Goal: Ask a question: Seek information or help from site administrators or community

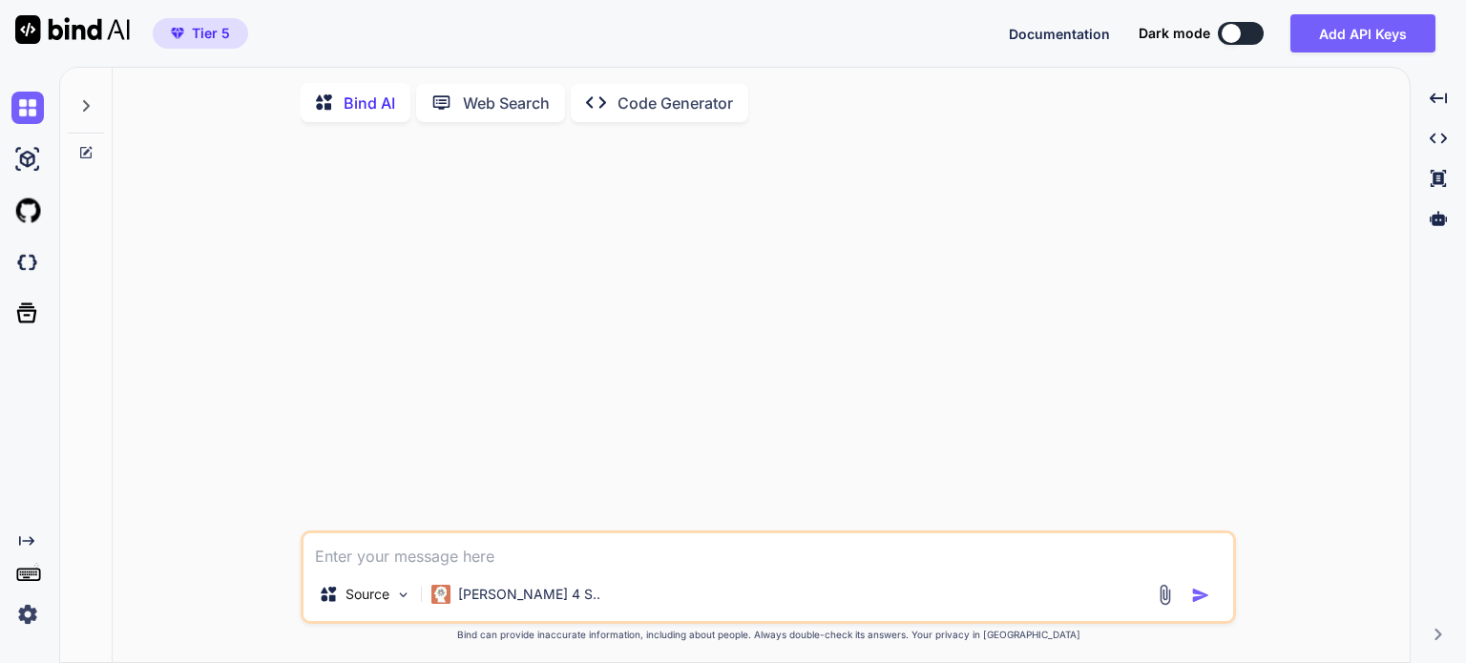
click at [88, 107] on icon at bounding box center [86, 105] width 7 height 11
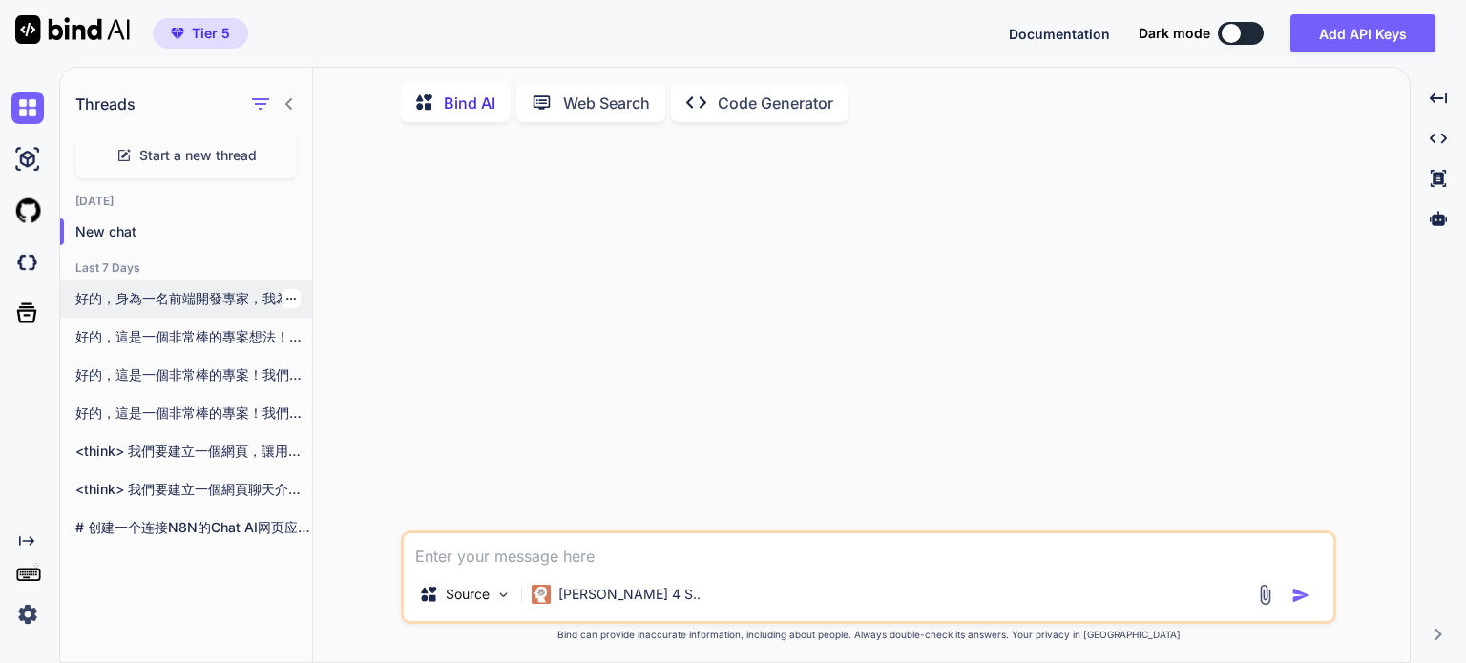
click at [159, 294] on p "好的，身為一名前端開發專家，我為您準備了一個完整、單檔案的聊天網頁。這個檔案包含了結構化的 HTML、現代化的 CSS 樣式以及功能完整的 JavaScrip…" at bounding box center [193, 298] width 237 height 19
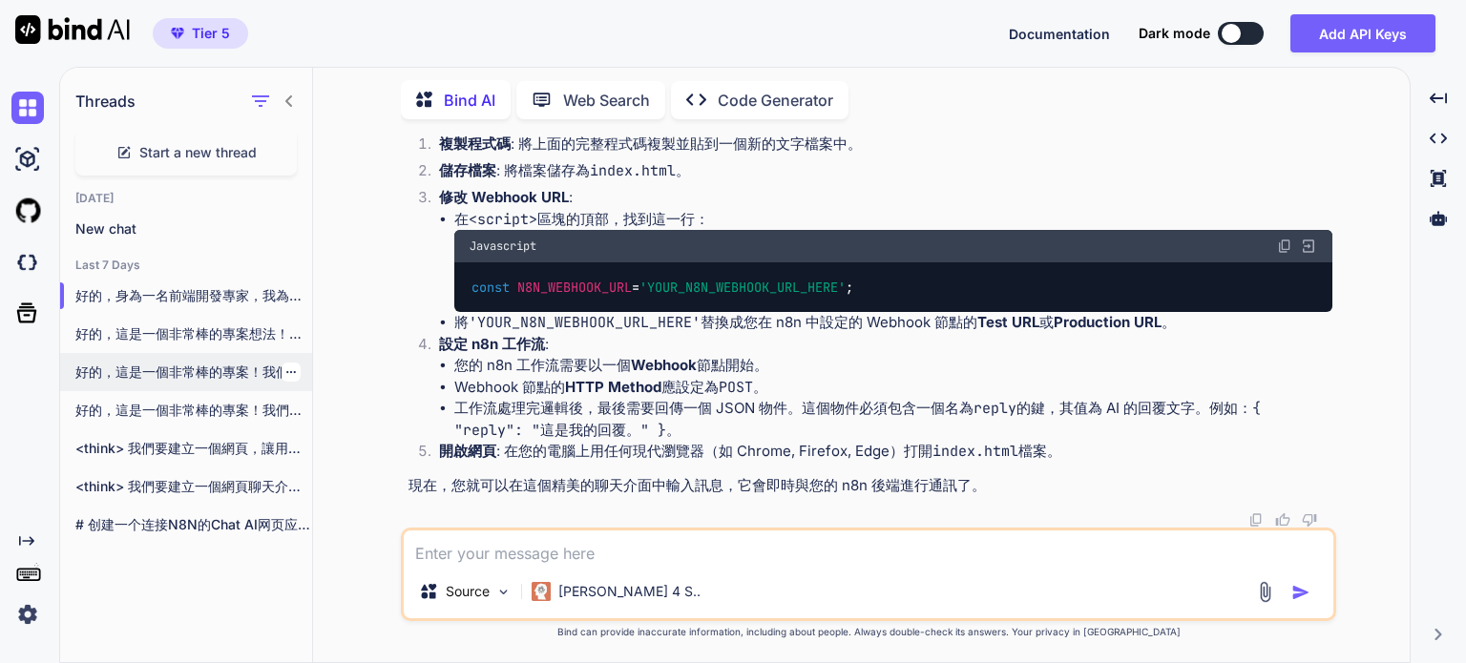
scroll to position [4199, 0]
click at [185, 429] on div "<think> 我們要建立一個網頁，讓用戶可以選擇不同的LLM模型，並通過n8n連接到這些模型。n8n是一個工作流程自動化工具，可以作為中介來連接不同的API…" at bounding box center [186, 448] width 252 height 38
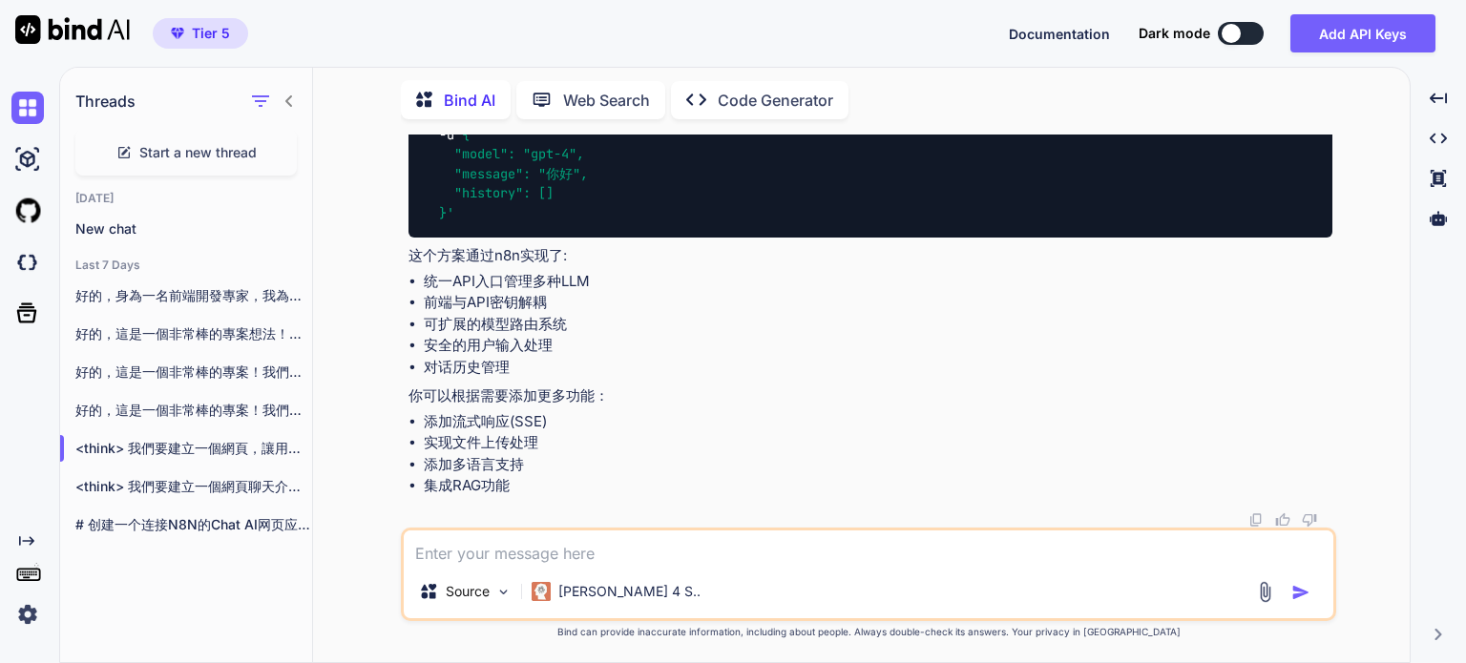
scroll to position [4890, 0]
click at [175, 477] on p "<think> 我們要建立一個網頁聊天介面，並透過n8n與AI模型（例如OpenAI）連接。以下是基本步驟： 1. 建立一個簡單的網頁聊天介面（前端） 2. …" at bounding box center [193, 486] width 237 height 19
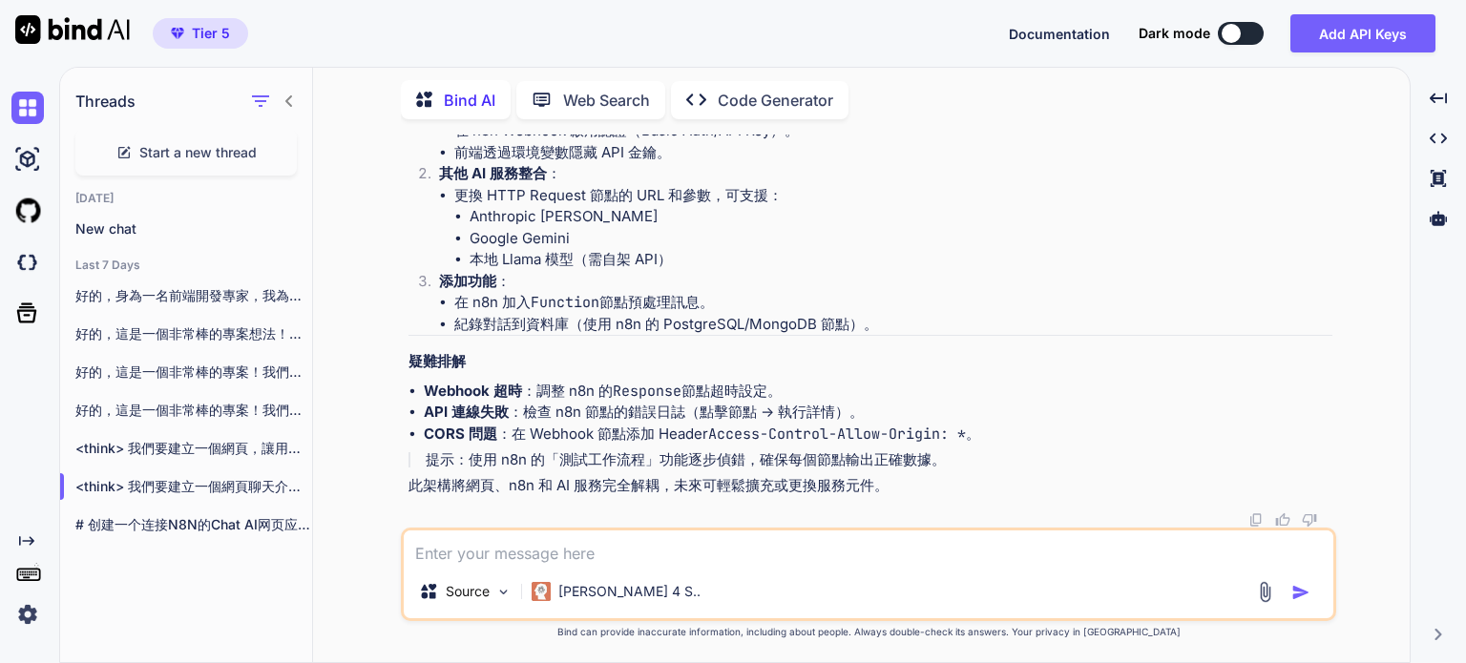
scroll to position [2494, 0]
click at [144, 515] on p "# 创建一个连接N8N的Chat AI网页应用 创建一个连接N8N的Chat AI网页应用涉及多个步骤，包括前端开发、后端开发和N8N的配置。以下是一个简化的…" at bounding box center [193, 524] width 237 height 19
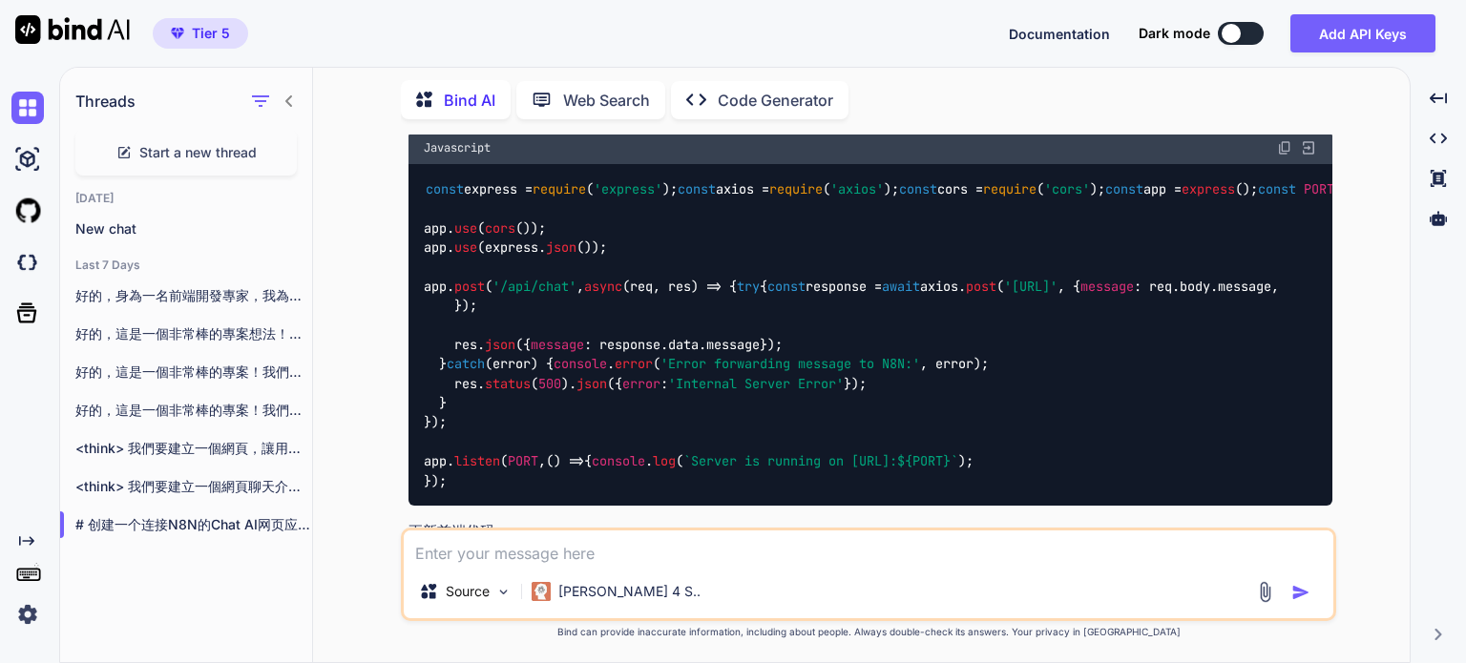
scroll to position [1773, 0]
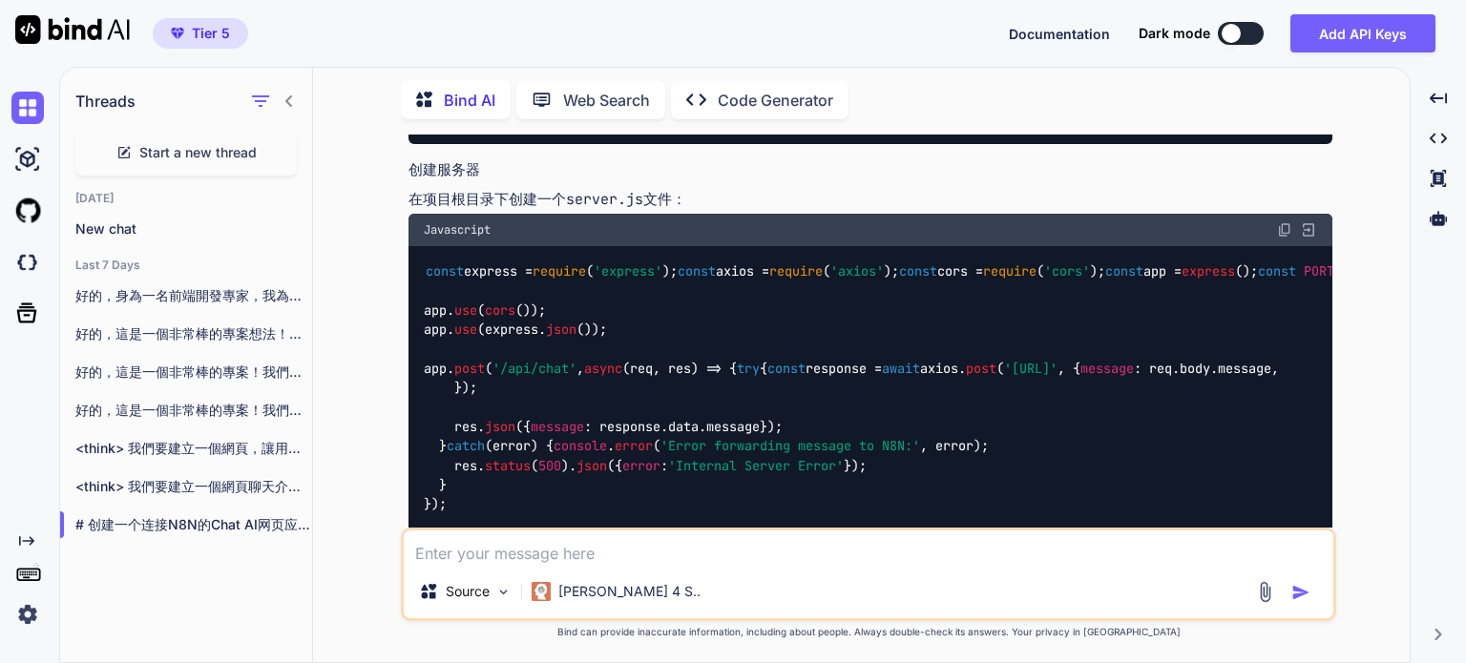
click at [183, 154] on span "Start a new thread" at bounding box center [197, 152] width 117 height 19
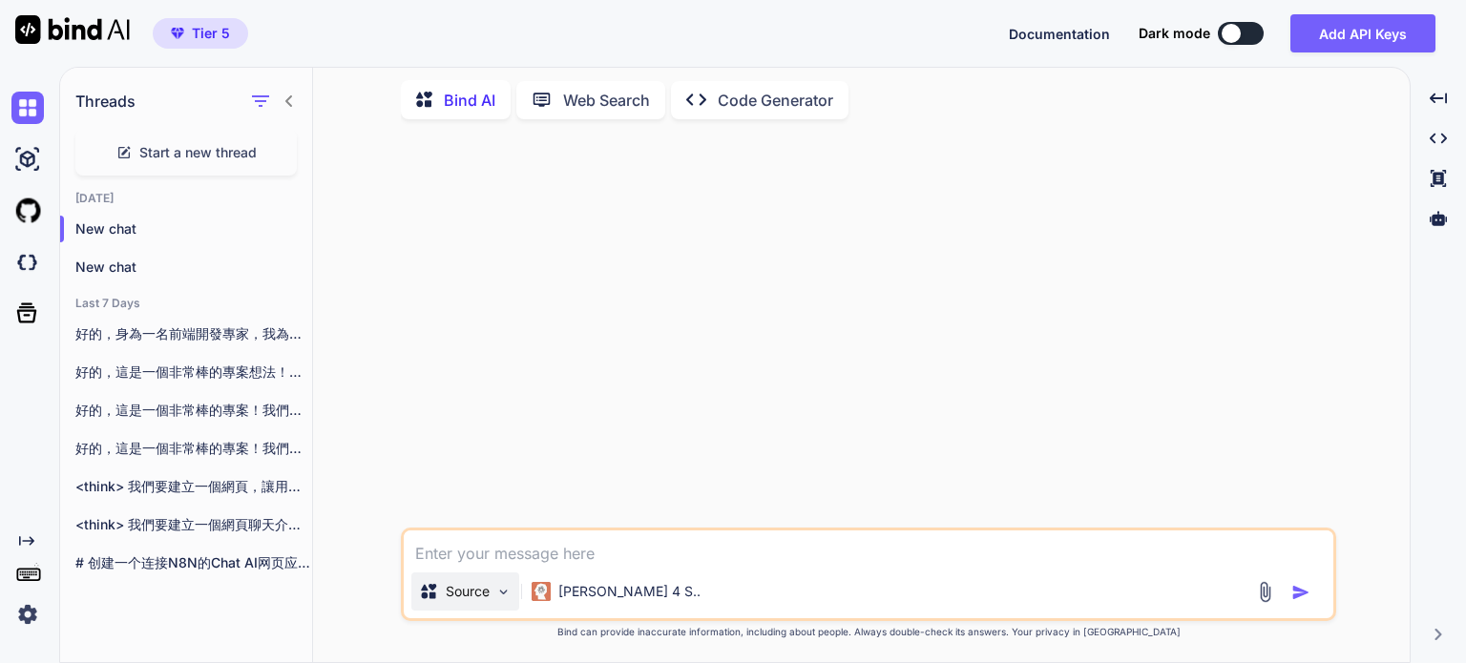
click at [483, 589] on p "Source" at bounding box center [468, 591] width 44 height 19
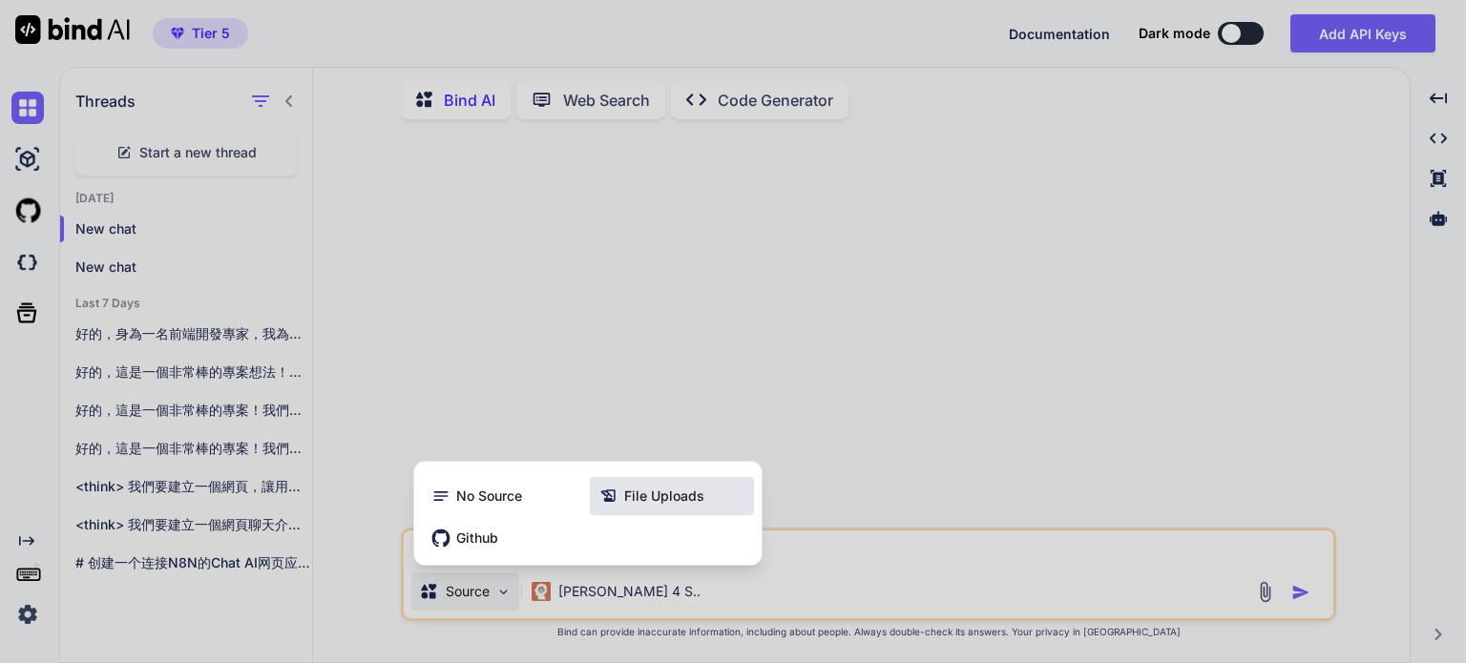
click at [615, 504] on icon at bounding box center [608, 496] width 19 height 19
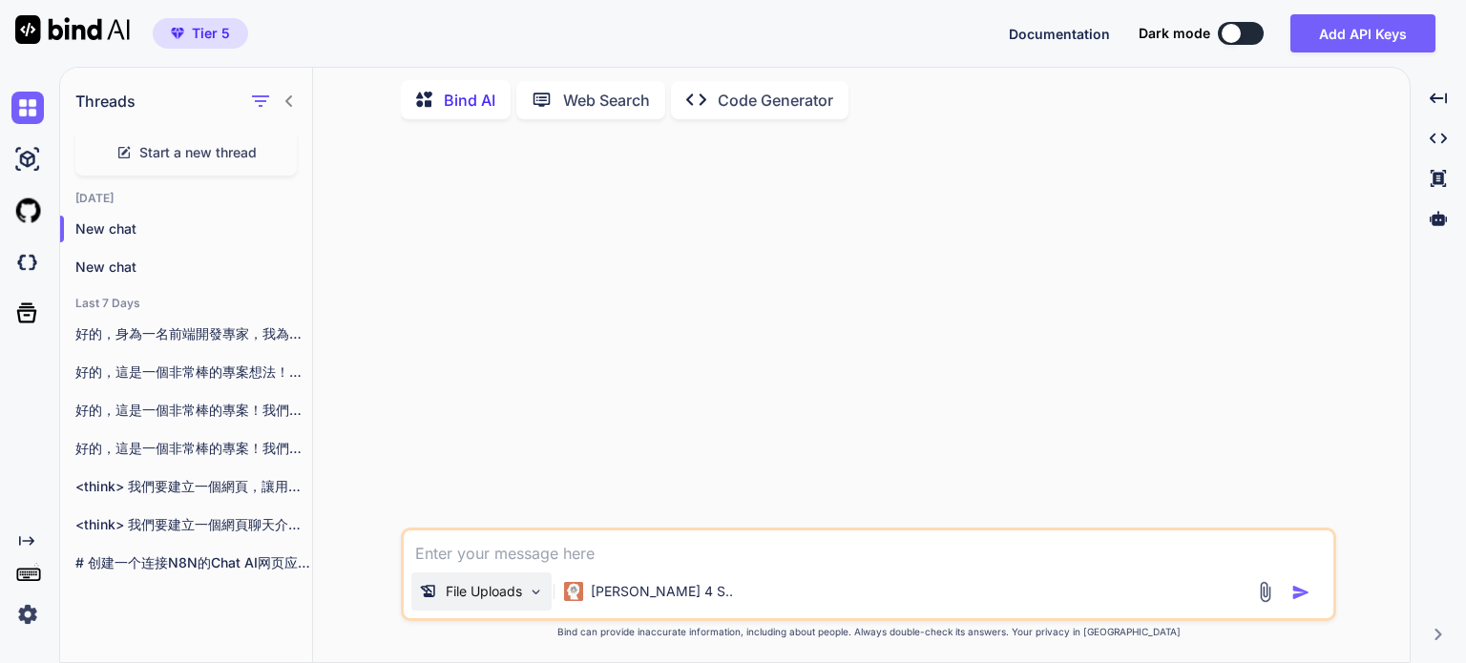
click at [509, 593] on p "File Uploads" at bounding box center [484, 591] width 76 height 19
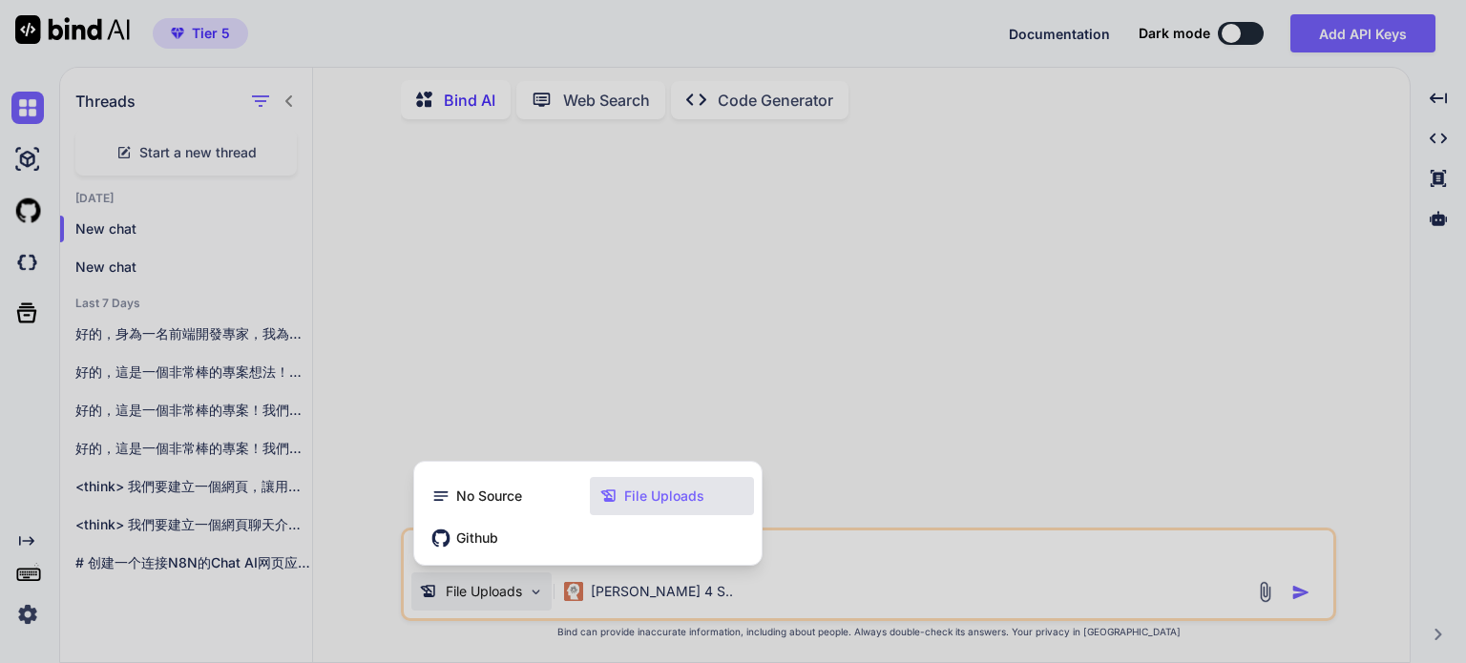
click at [926, 595] on div at bounding box center [733, 331] width 1466 height 663
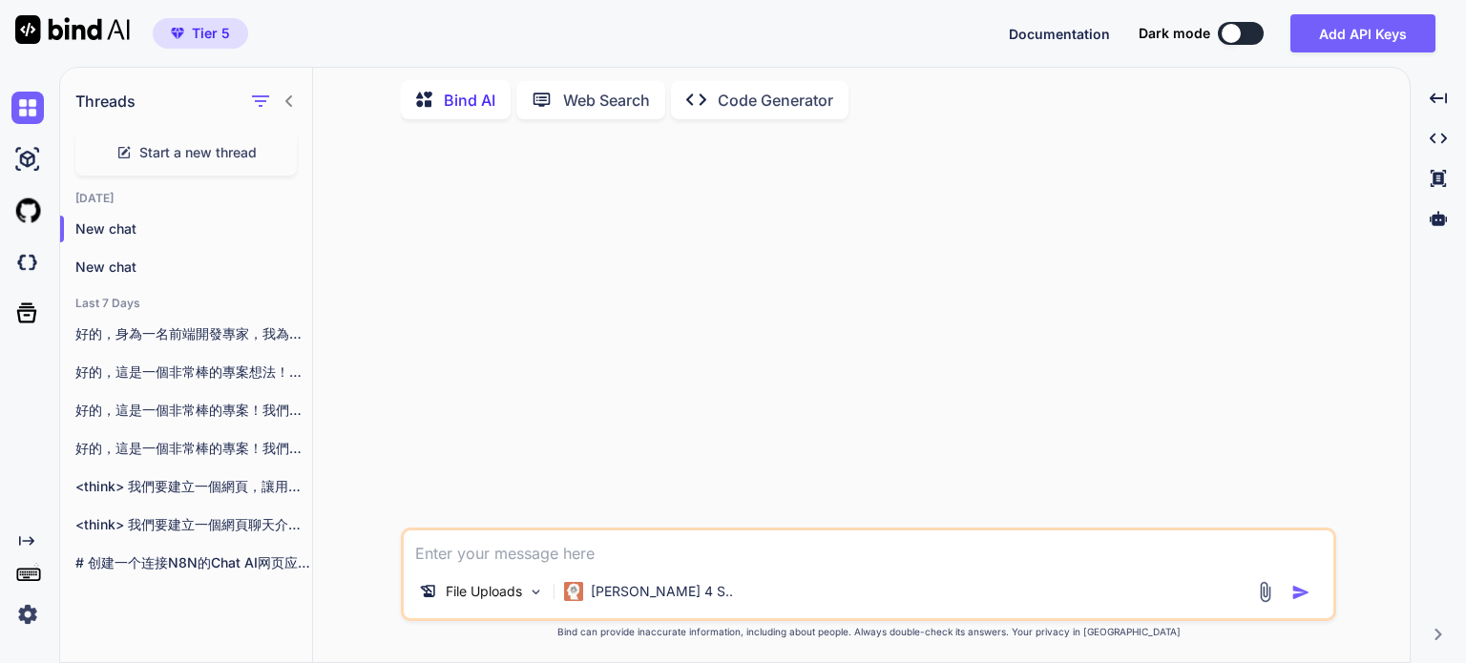
click at [1268, 591] on img at bounding box center [1265, 592] width 22 height 22
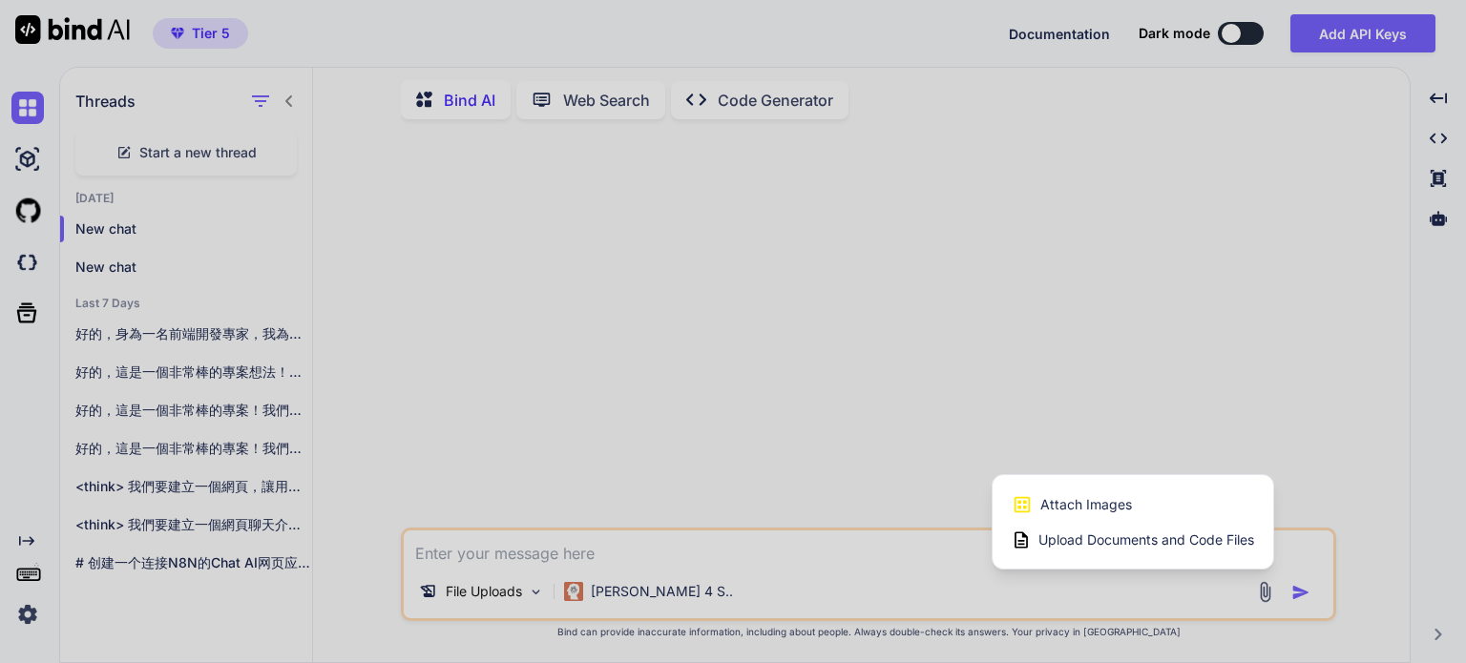
click at [1073, 509] on span "Attach Images" at bounding box center [1086, 504] width 92 height 19
type textarea "x"
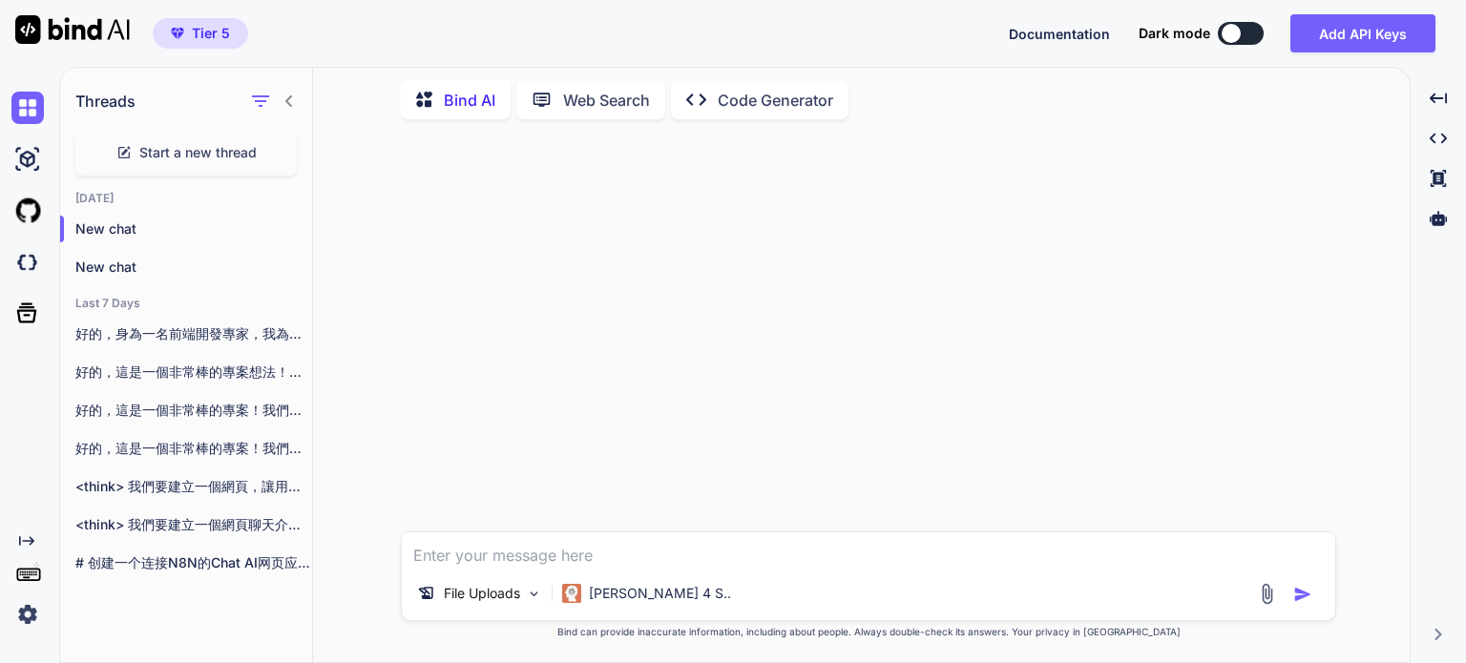
click at [1262, 591] on img at bounding box center [1267, 594] width 22 height 22
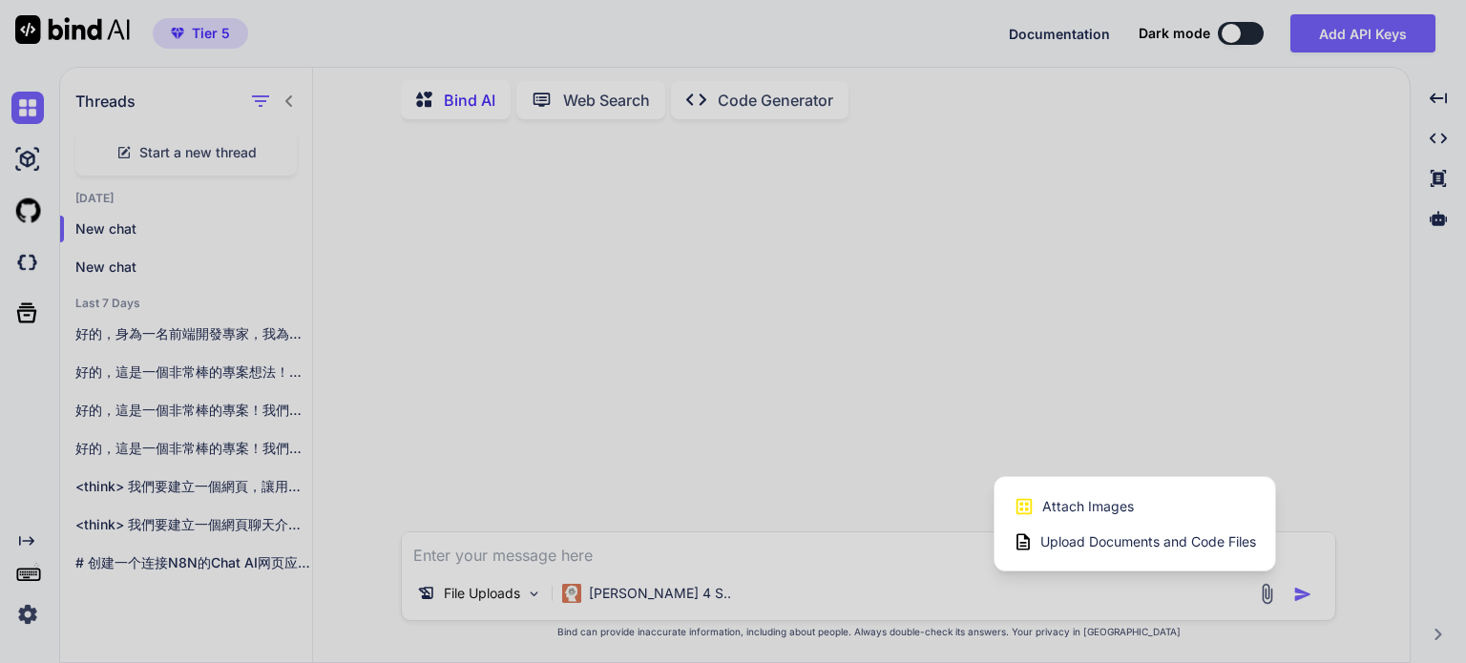
click at [1100, 541] on span "Upload Documents and Code Files" at bounding box center [1148, 541] width 216 height 19
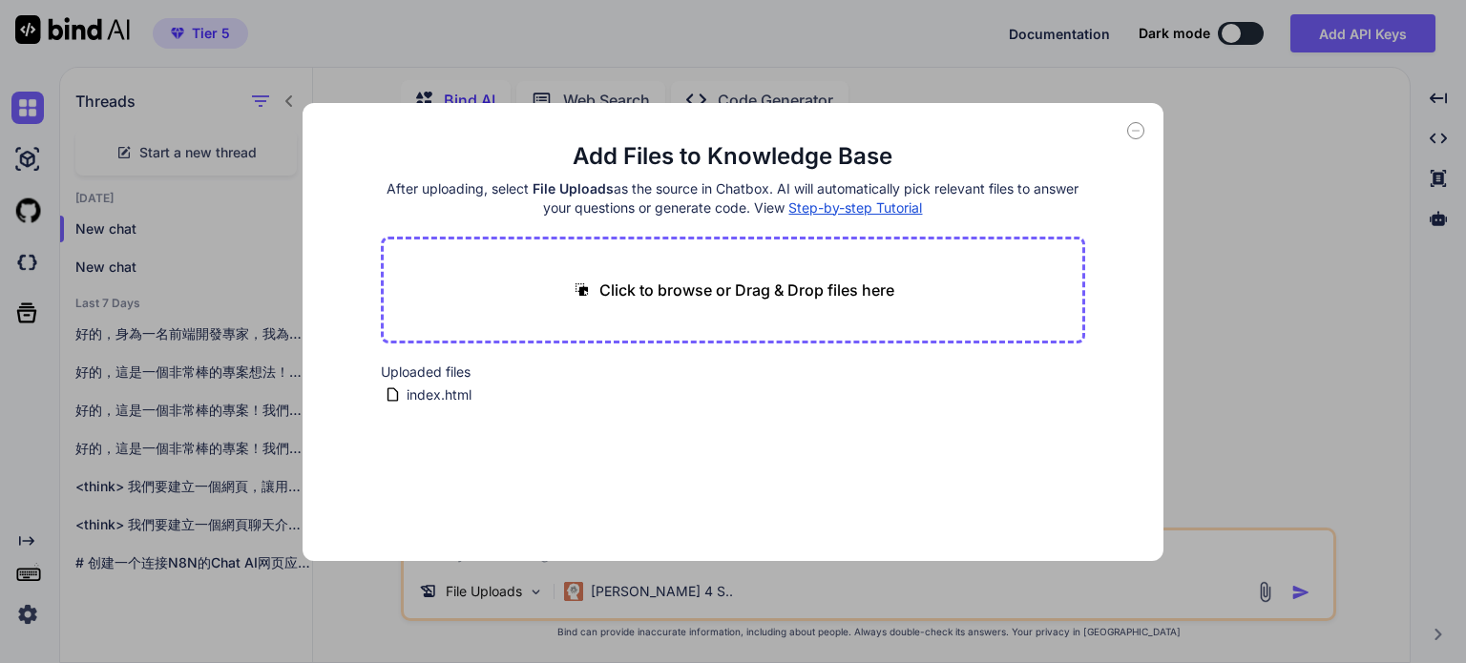
click at [1133, 133] on icon at bounding box center [1135, 130] width 17 height 17
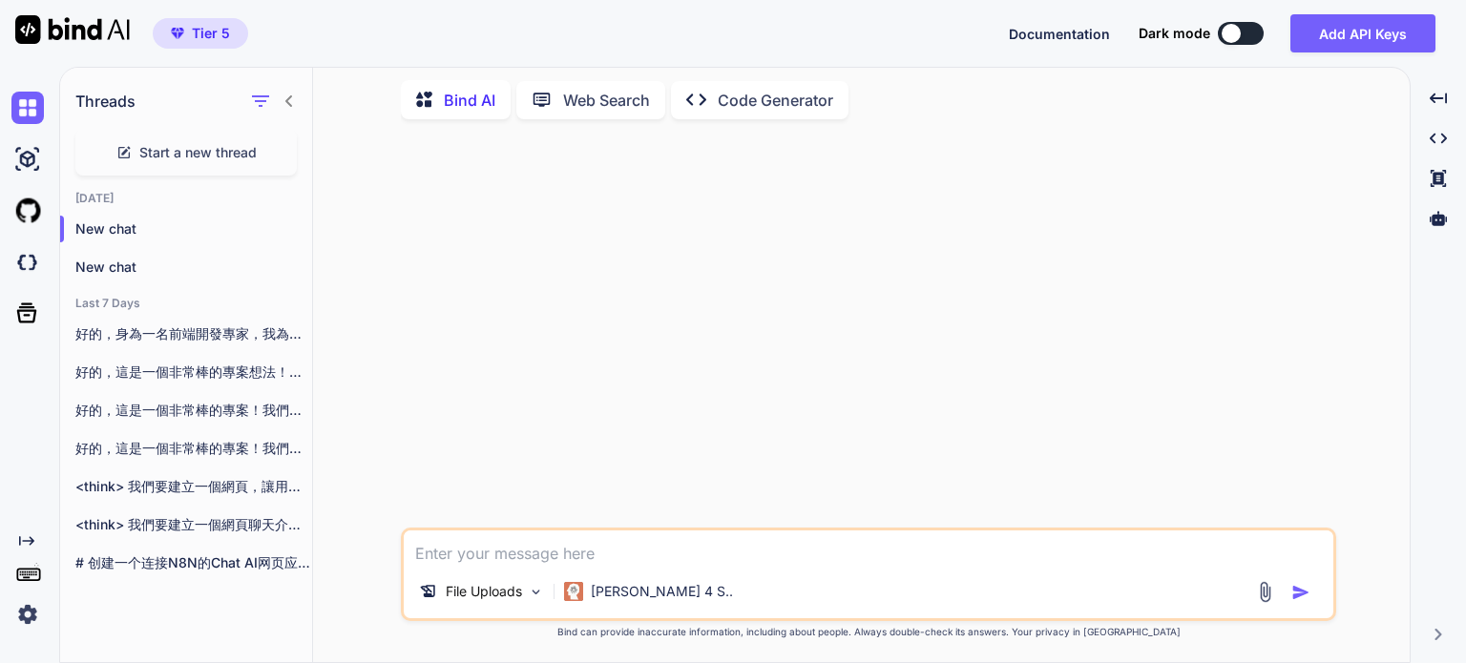
click at [537, 561] on textarea at bounding box center [868, 548] width 929 height 34
click at [532, 554] on textarea at bounding box center [868, 548] width 929 height 34
click at [212, 544] on div "# 创建一个连接N8N的Chat AI网页应用 创建一个连接N8N的Chat AI网页应用涉及多个步骤，包括前端开发、后端开发和N8N的配置。以下是一个简化的…" at bounding box center [186, 563] width 252 height 38
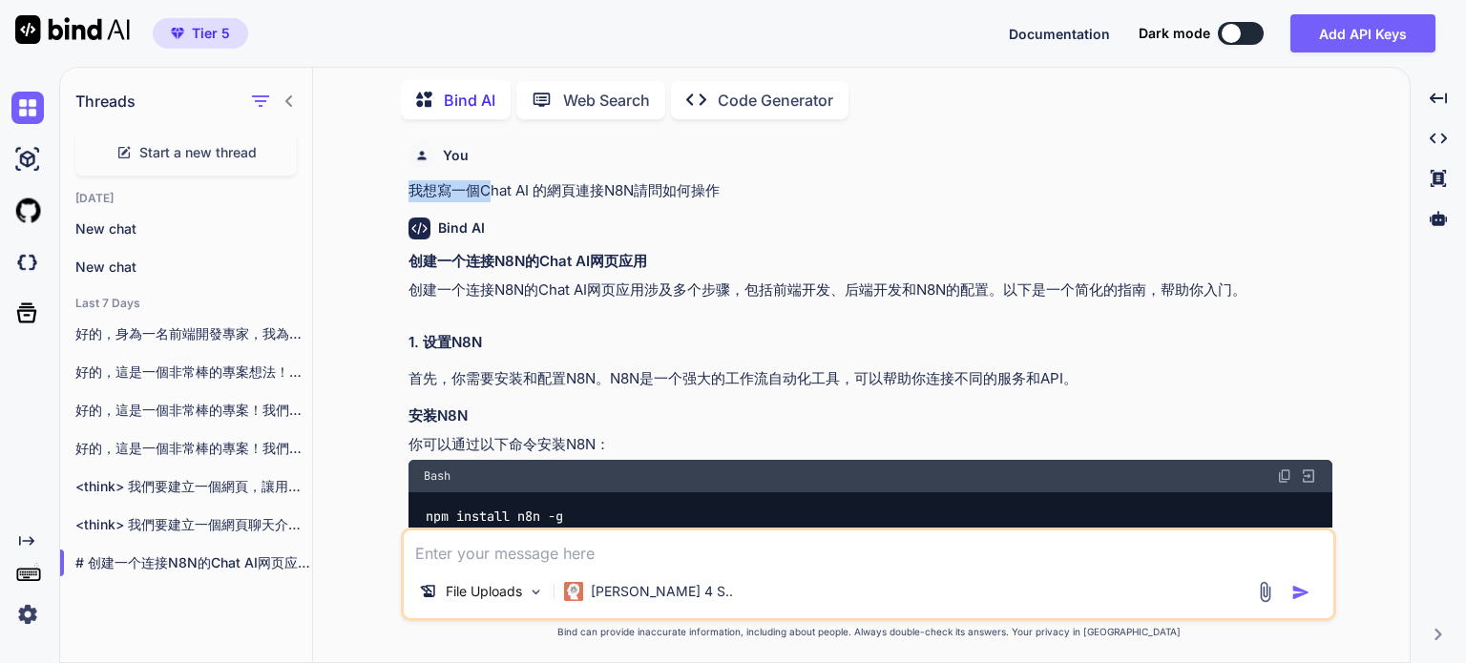
drag, startPoint x: 412, startPoint y: 188, endPoint x: 493, endPoint y: 198, distance: 81.7
click at [493, 198] on p "我想寫一個Chat AI 的網頁連接N8N請問如何操作" at bounding box center [870, 191] width 924 height 22
click at [495, 199] on p "我想寫一個Chat AI 的網頁連接N8N請問如何操作" at bounding box center [870, 191] width 924 height 22
drag, startPoint x: 481, startPoint y: 187, endPoint x: 638, endPoint y: 190, distance: 157.5
click at [638, 190] on p "我想寫一個Chat AI 的網頁連接N8N請問如何操作" at bounding box center [870, 191] width 924 height 22
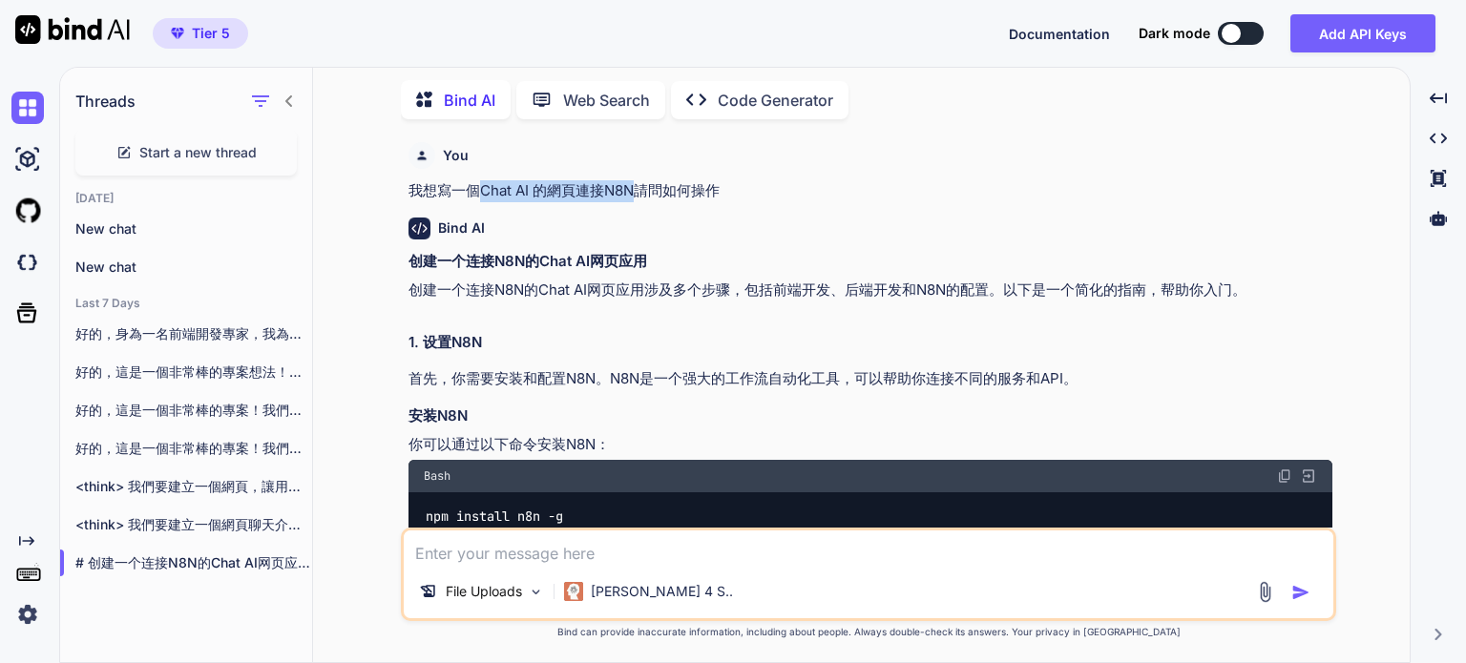
copy p "Chat AI 的網頁連接N8N"
click at [490, 560] on textarea at bounding box center [868, 548] width 929 height 34
click at [130, 152] on icon at bounding box center [123, 152] width 15 height 15
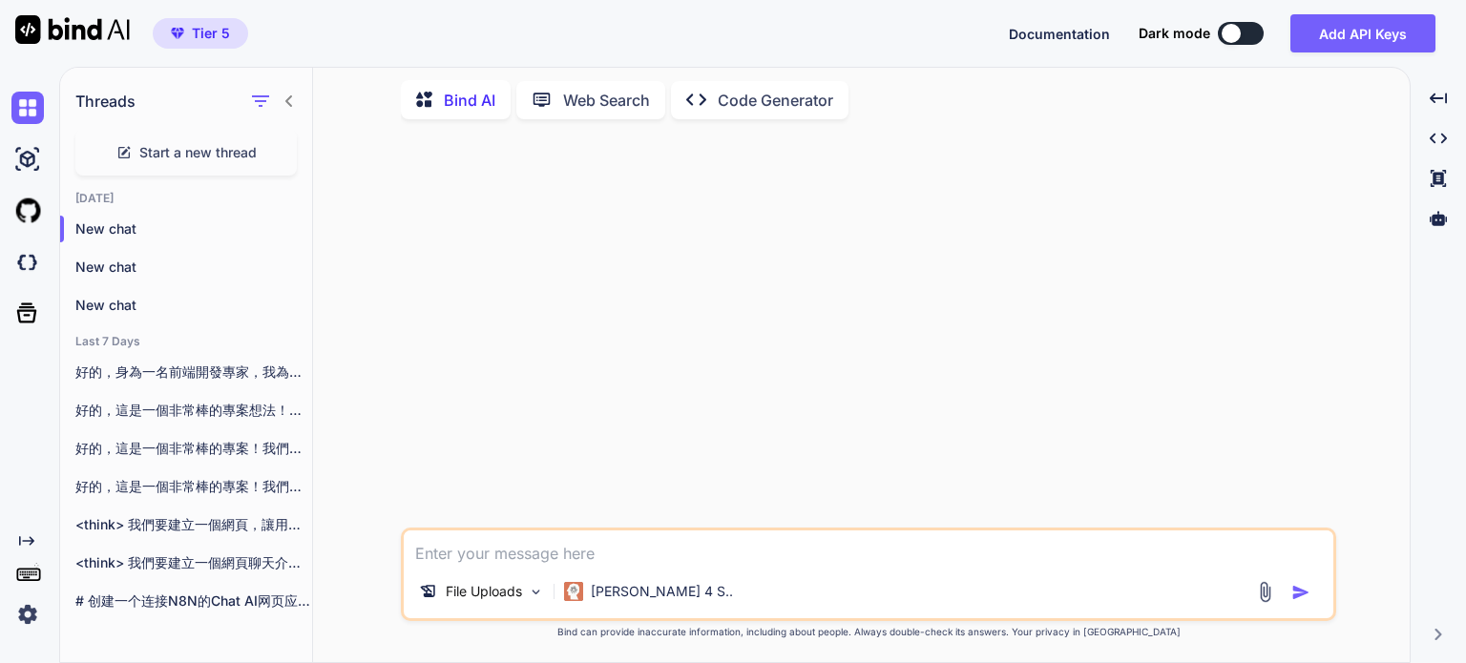
click at [450, 556] on textarea at bounding box center [868, 548] width 929 height 34
click at [1271, 592] on img at bounding box center [1265, 592] width 22 height 22
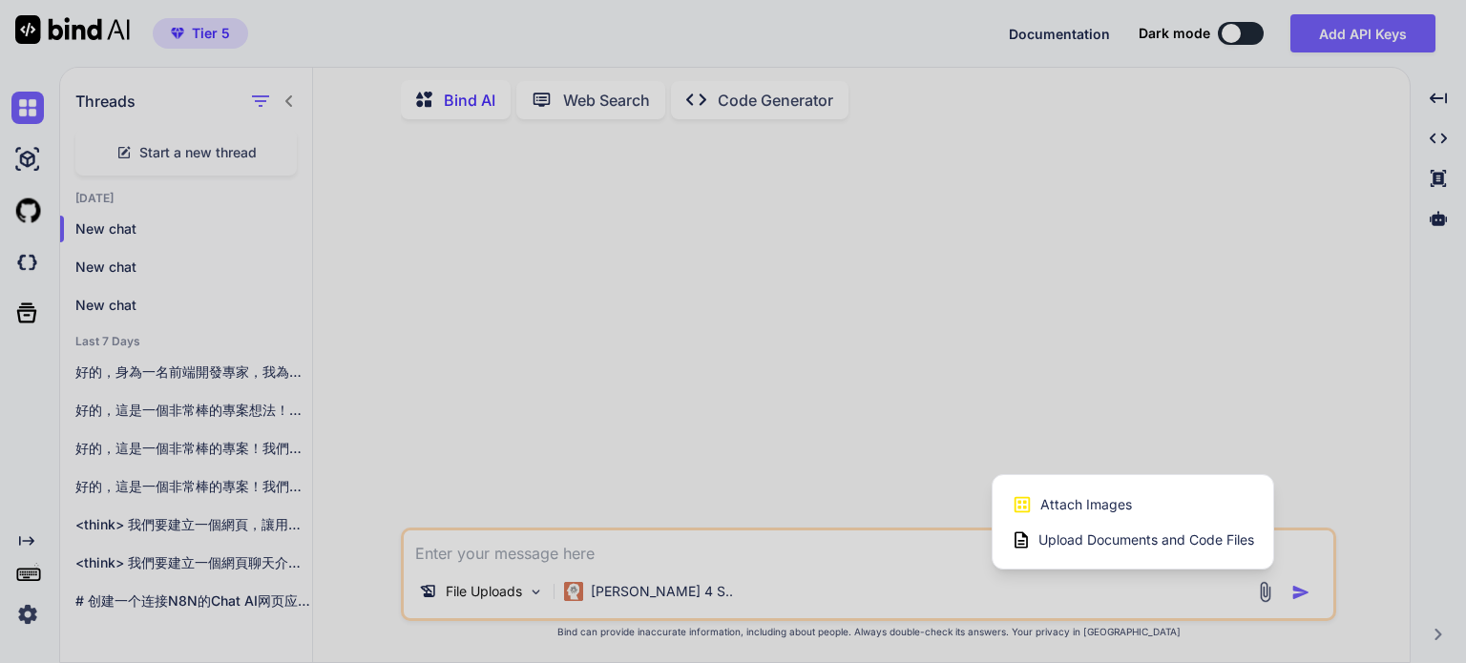
click at [491, 595] on div at bounding box center [733, 331] width 1466 height 663
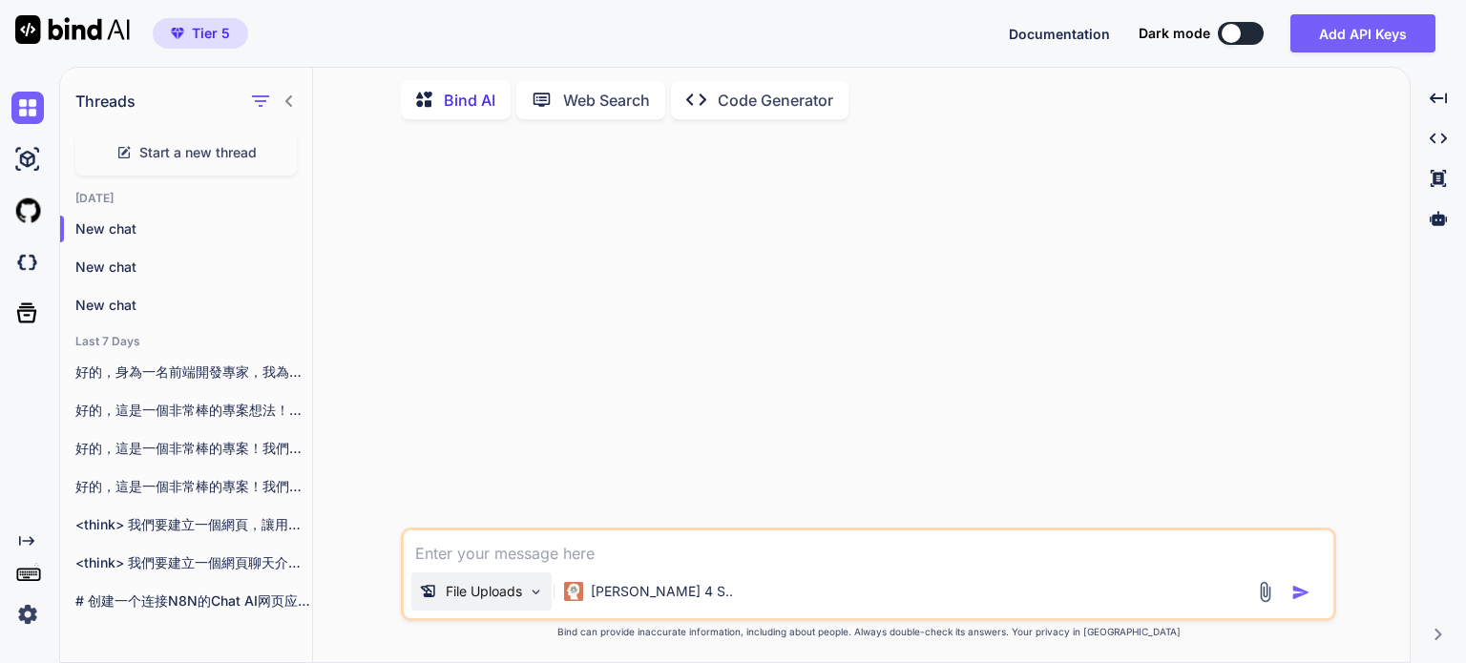
click at [494, 588] on p "File Uploads" at bounding box center [484, 591] width 76 height 19
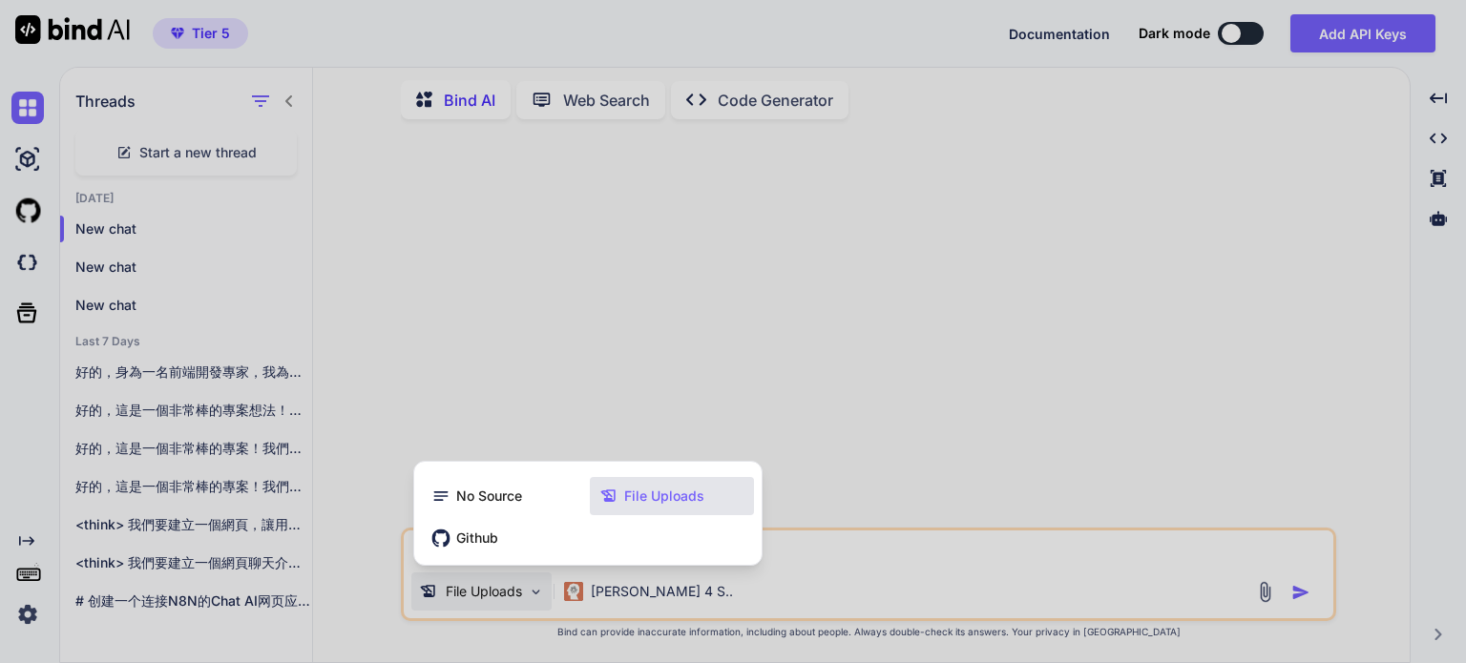
click at [621, 499] on icon at bounding box center [611, 496] width 25 height 19
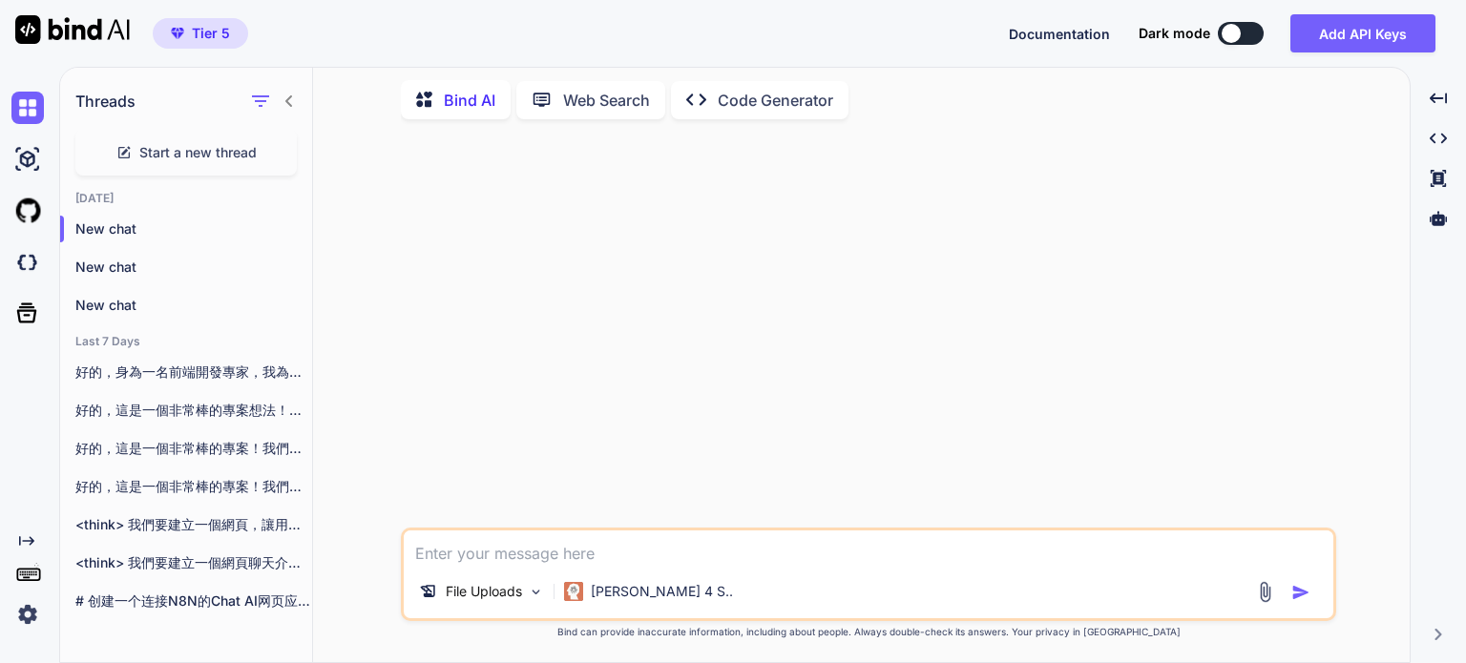
click at [511, 565] on textarea at bounding box center [868, 548] width 929 height 34
paste textarea "Chat AI 的網頁連接N8N"
click at [417, 550] on textarea "Chat AI 的網頁連接N8N" at bounding box center [868, 548] width 929 height 34
drag, startPoint x: 664, startPoint y: 553, endPoint x: 677, endPoint y: 559, distance: 13.7
click at [665, 554] on textarea "這是一個Chat AI 的網頁連接N8N" at bounding box center [868, 548] width 929 height 34
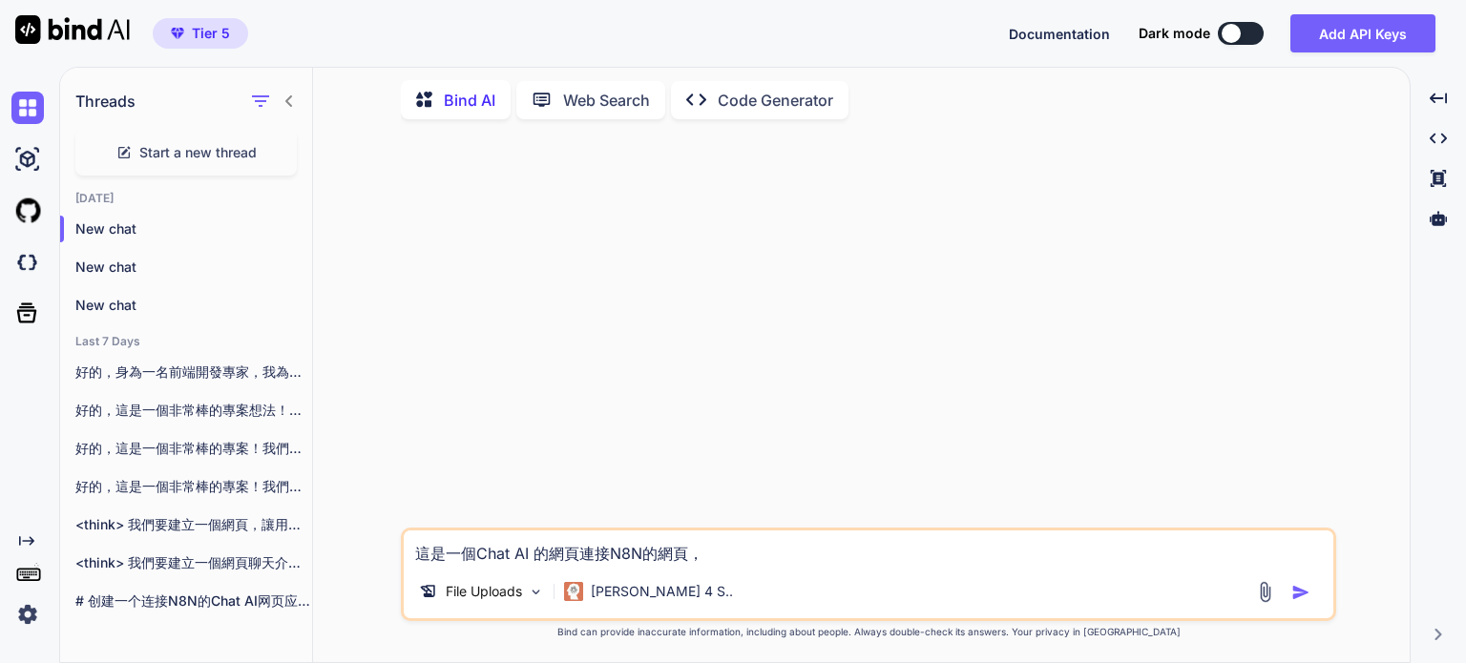
click at [1266, 586] on img at bounding box center [1265, 592] width 22 height 22
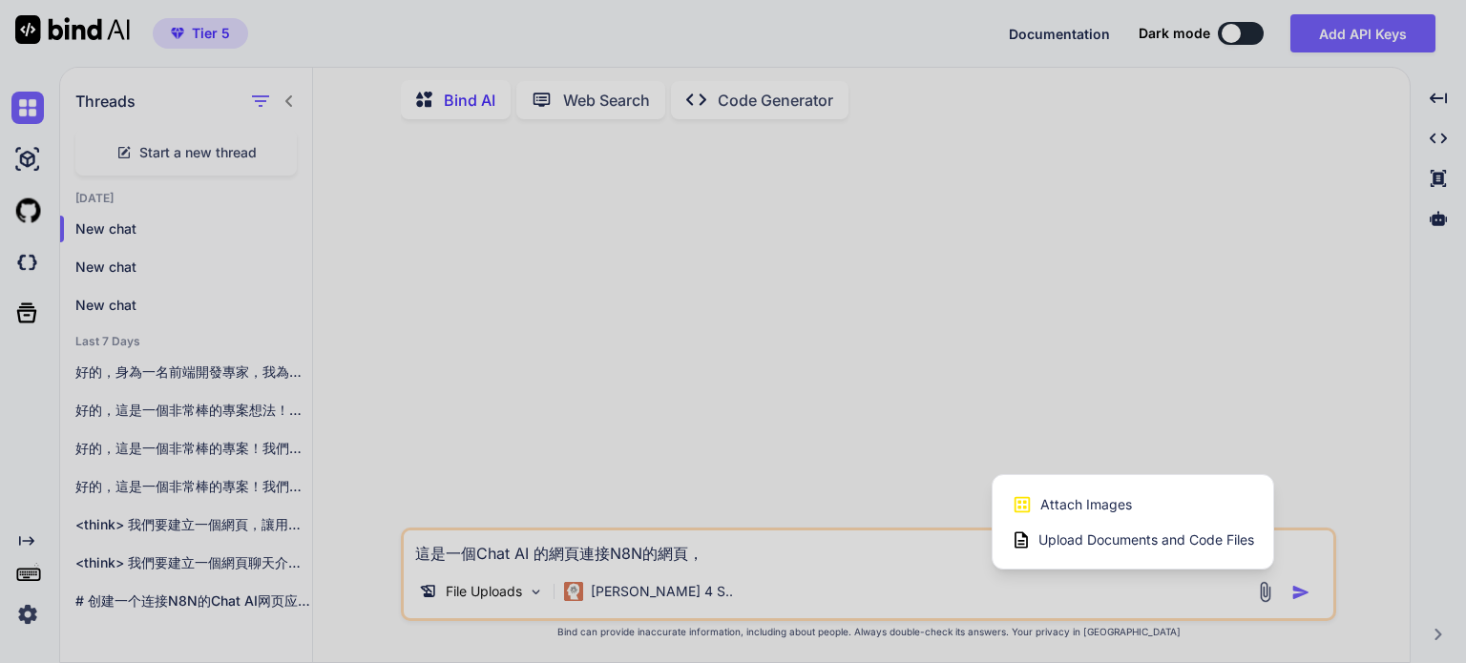
click at [1182, 545] on span "Upload Documents and Code Files" at bounding box center [1146, 540] width 216 height 19
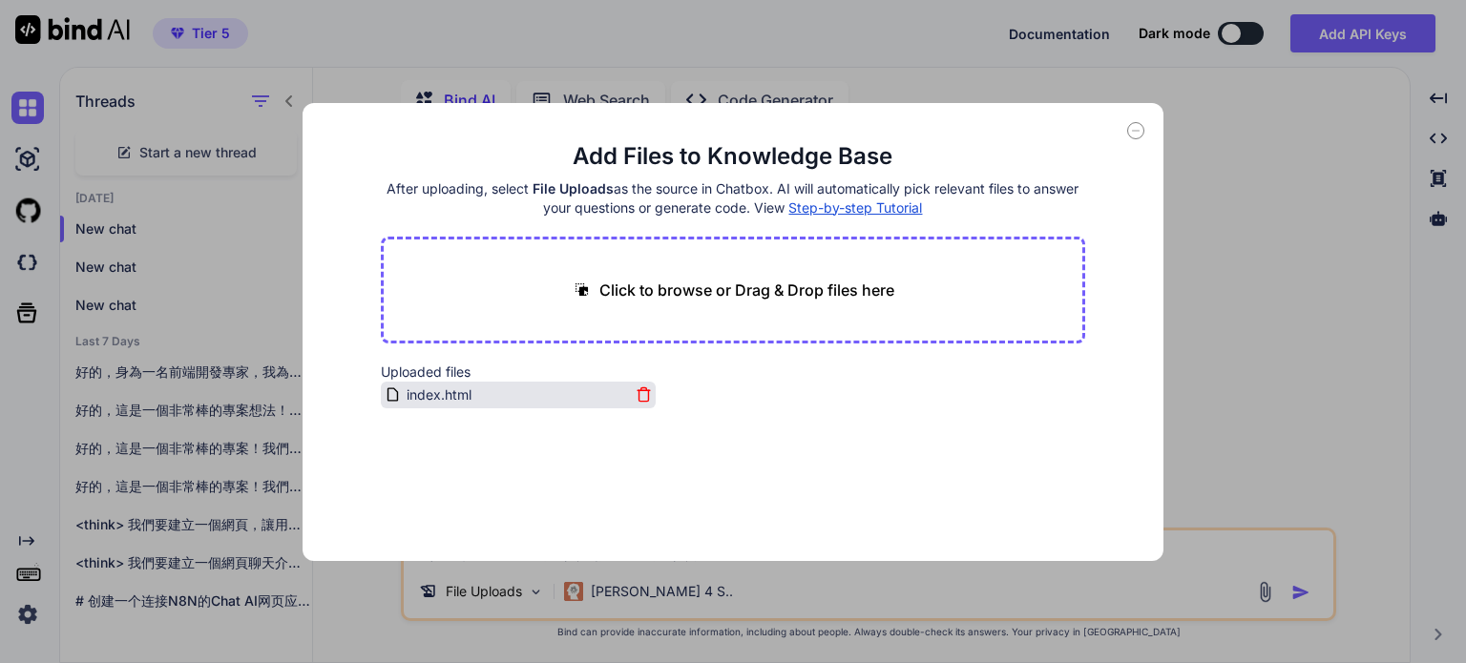
click at [636, 397] on icon at bounding box center [644, 394] width 16 height 16
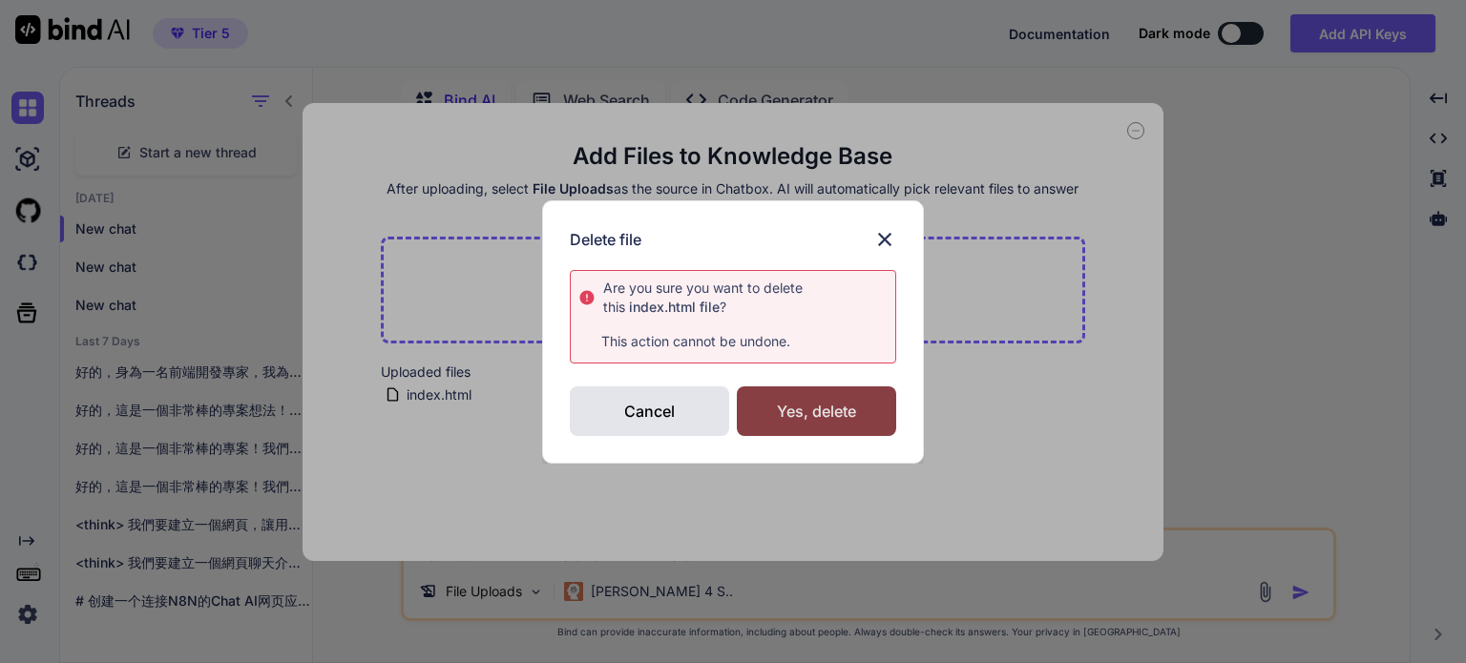
drag, startPoint x: 824, startPoint y: 413, endPoint x: 800, endPoint y: 429, distance: 28.8
click at [824, 414] on div "Yes, delete" at bounding box center [816, 411] width 159 height 50
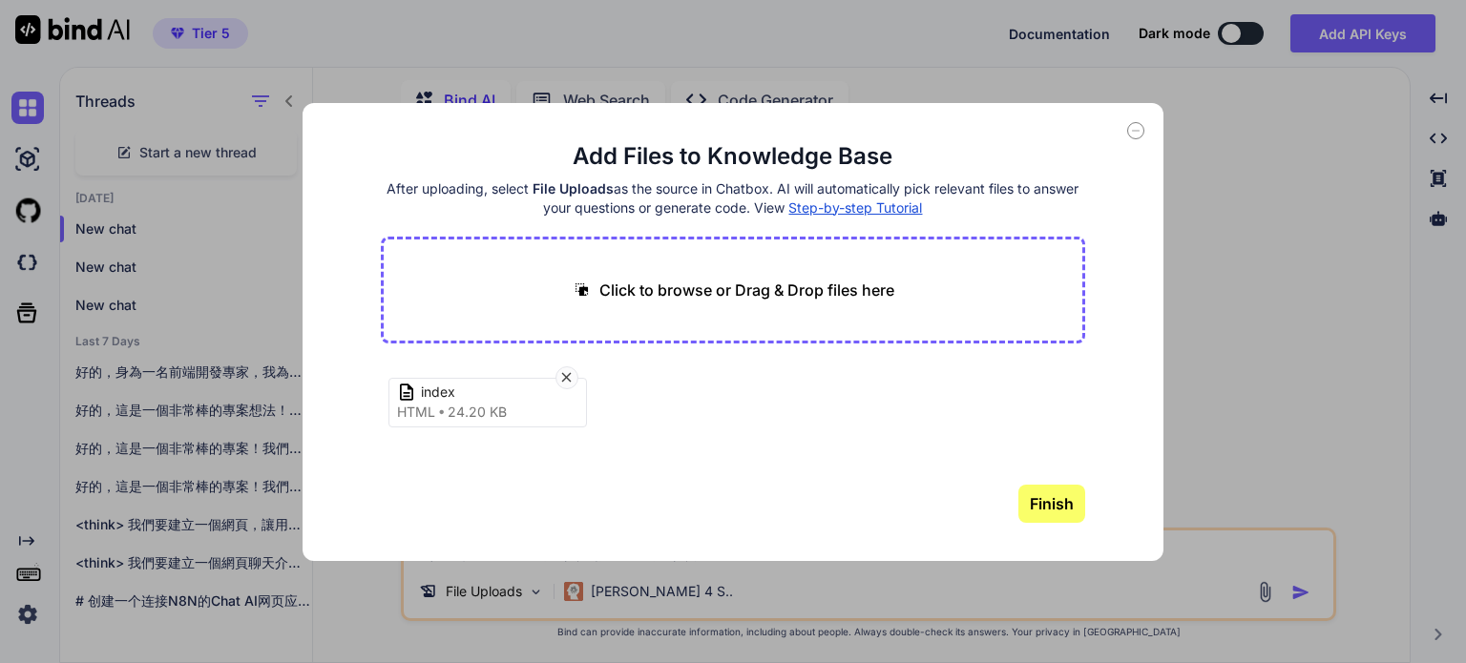
click at [1054, 507] on button "Finish" at bounding box center [1051, 504] width 67 height 38
click at [1138, 135] on icon at bounding box center [1135, 130] width 17 height 17
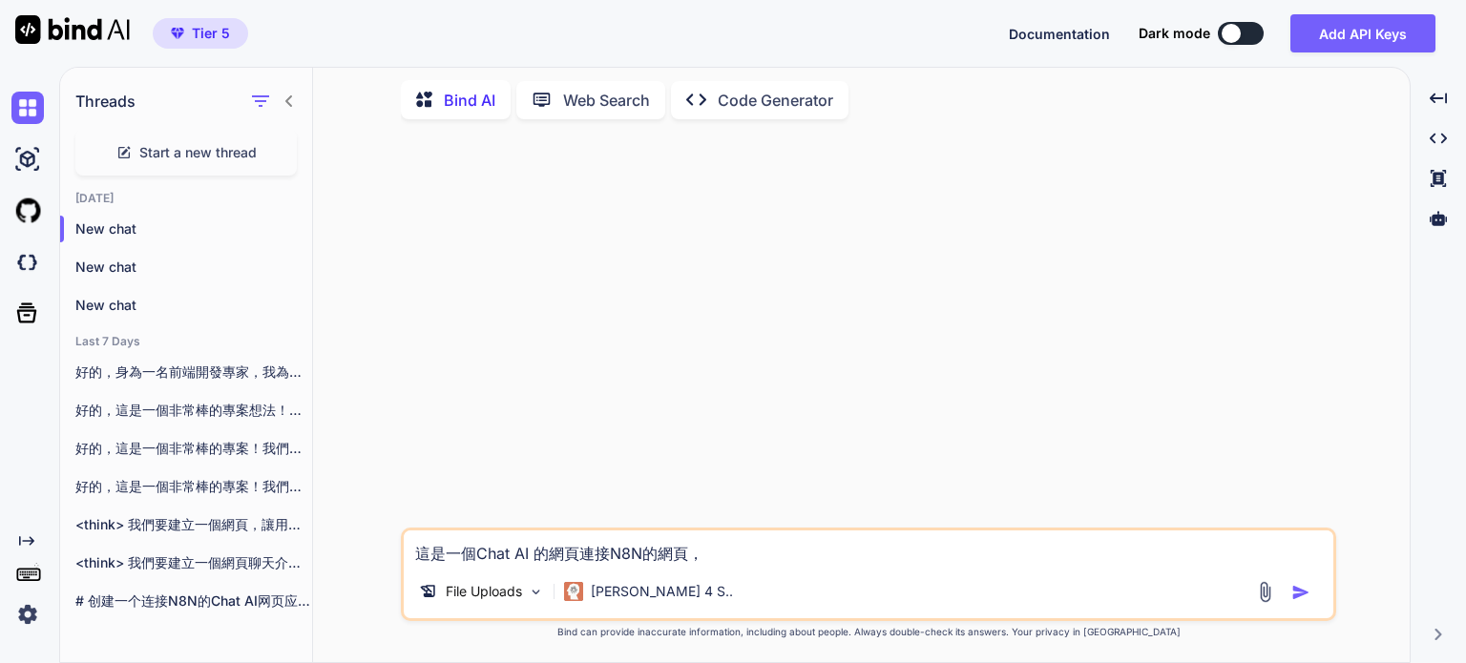
click at [719, 558] on textarea "這是一個Chat AI 的網頁連接N8N的網頁，" at bounding box center [868, 548] width 929 height 34
click at [777, 553] on textarea "這是一個Chat AI 的網頁連接N8N的網頁，目前缺點是回覆時的格式是Markdown格式" at bounding box center [868, 548] width 929 height 34
click at [1000, 554] on textarea "這是一個Chat AI 的網頁連接N8N的網頁，目前缺點，回覆時的格式是Markdown格式" at bounding box center [868, 548] width 929 height 34
drag, startPoint x: 887, startPoint y: 554, endPoint x: 773, endPoint y: 557, distance: 113.6
click at [773, 557] on textarea "這是一個Chat AI 的網頁連接N8N的網頁，目前缺點，回覆時的格式是Markdown格式時在網頁顯" at bounding box center [868, 548] width 929 height 34
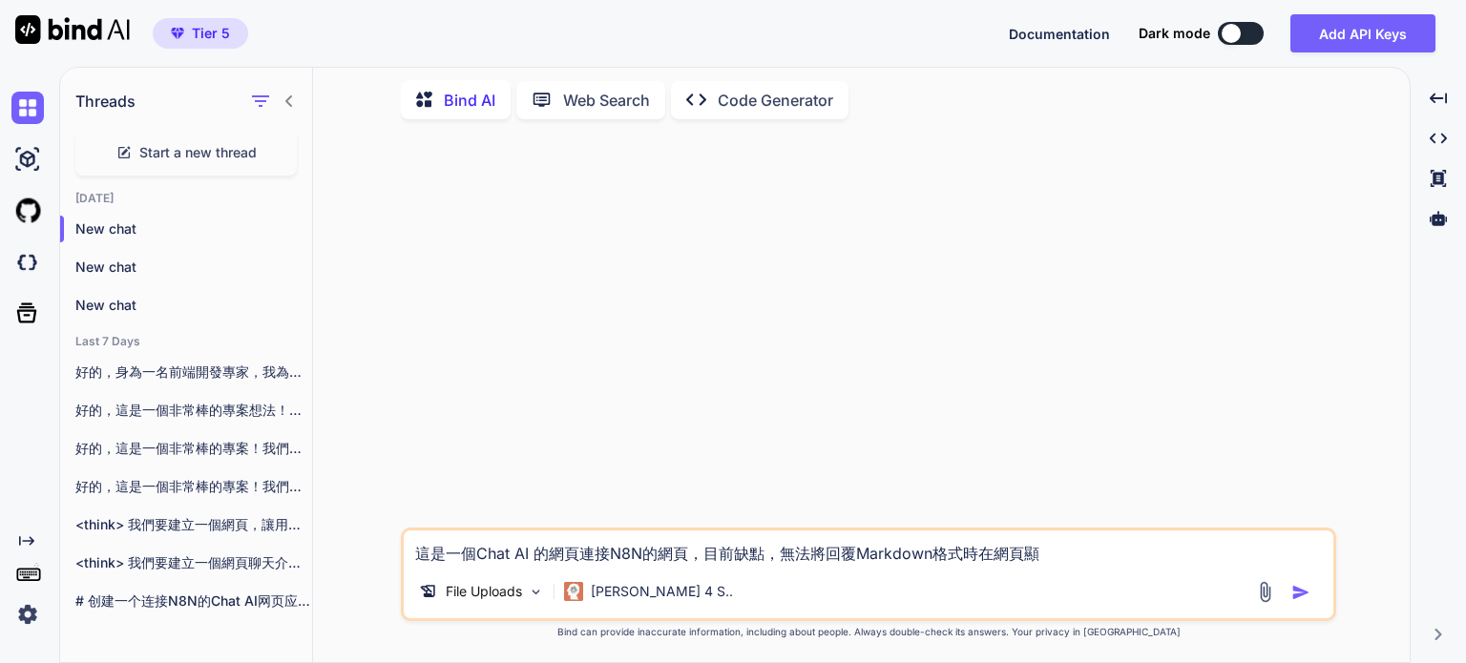
drag, startPoint x: 965, startPoint y: 553, endPoint x: 1097, endPoint y: 561, distance: 132.9
click at [1096, 561] on textarea "這是一個Chat AI 的網頁連接N8N的網頁，目前缺點，無法將回覆Markdown格式時在網頁顯" at bounding box center [868, 548] width 929 height 34
type textarea "這是一個Chat AI 的網頁連接N8N的網頁，目前缺點，無法將回覆Markdown格式轉成網頁的顯示，請協助修正。"
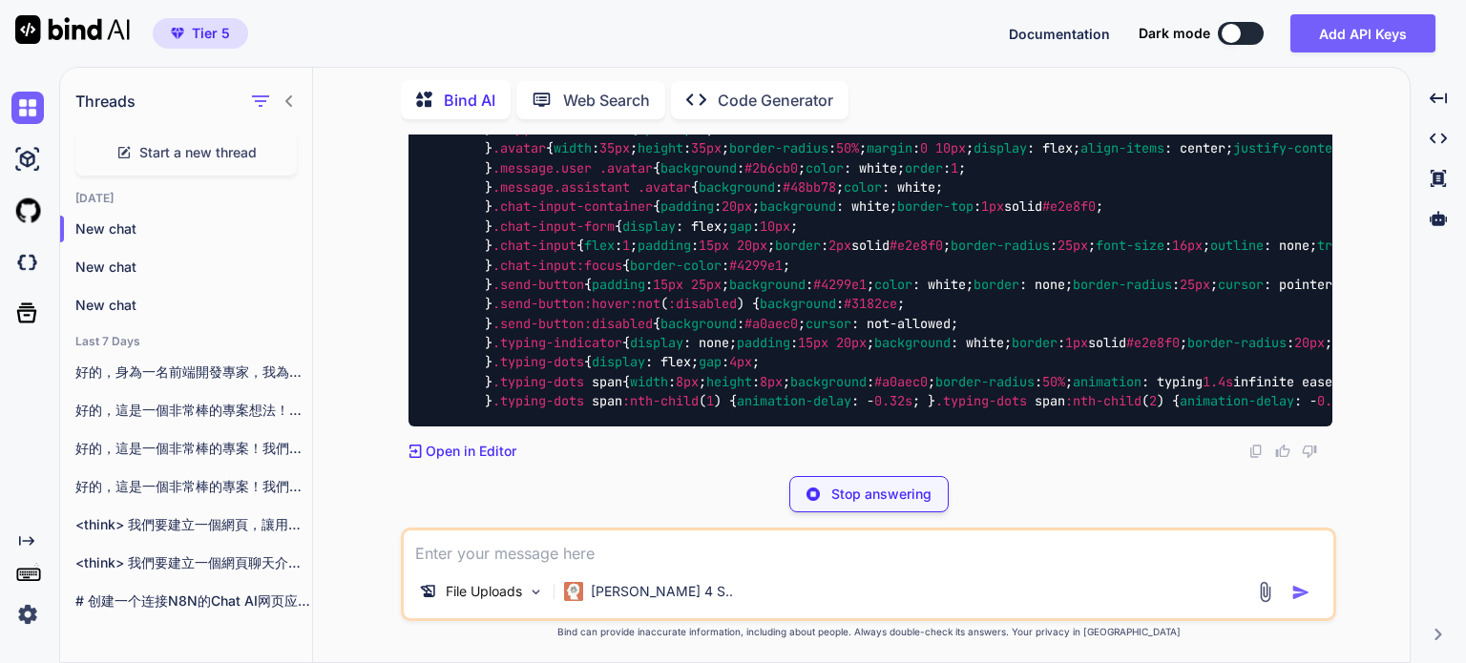
scroll to position [6921, 0]
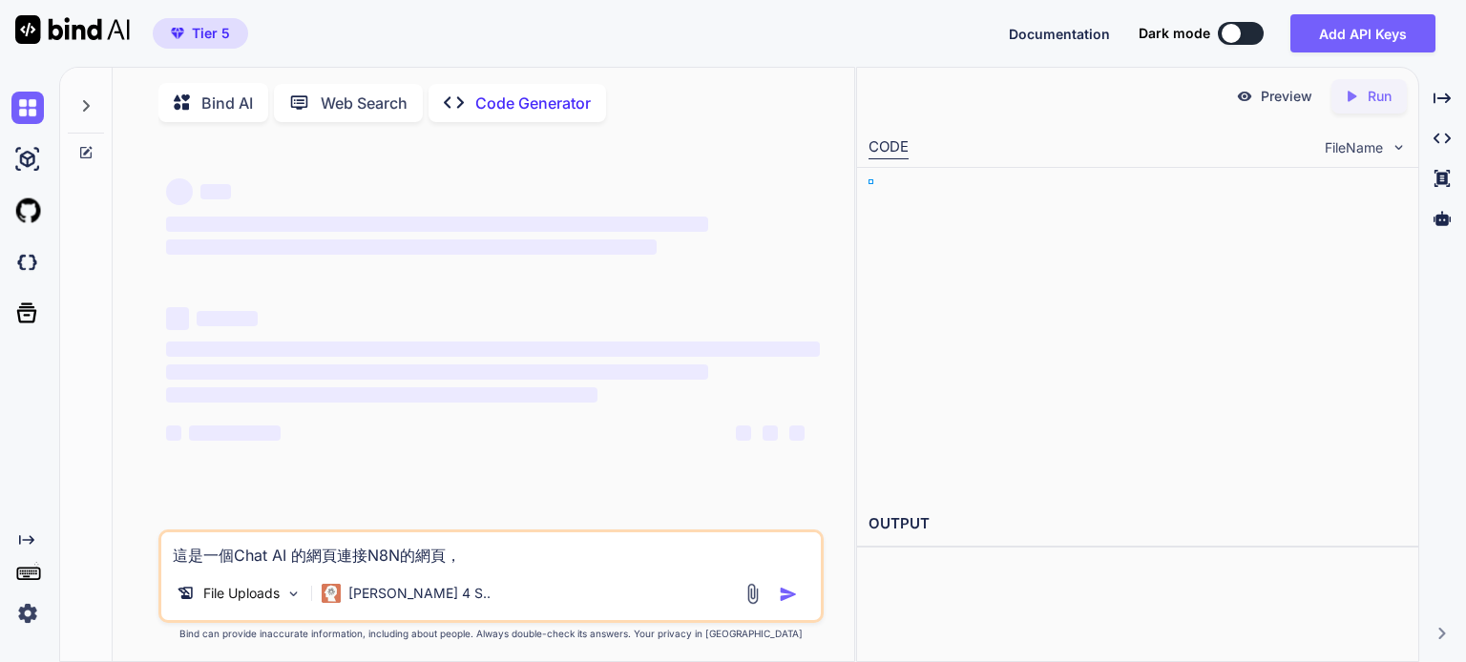
type textarea "x"
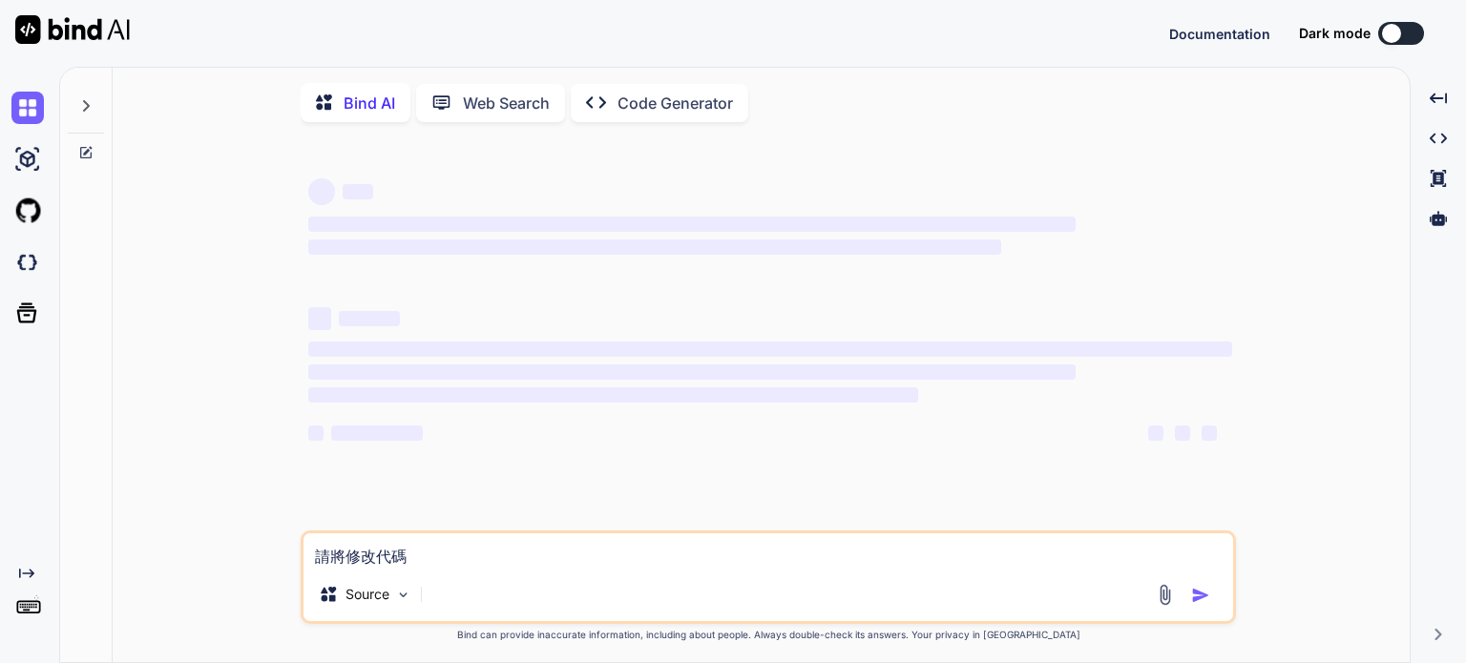
type textarea "x"
